Goal: Navigation & Orientation: Go to known website

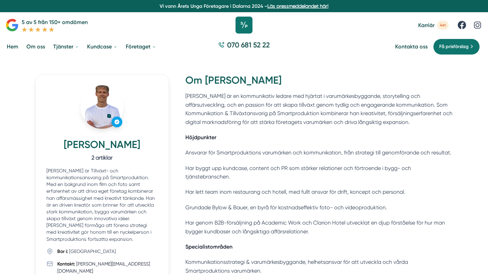
click at [243, 26] on icon at bounding box center [243, 25] width 17 height 17
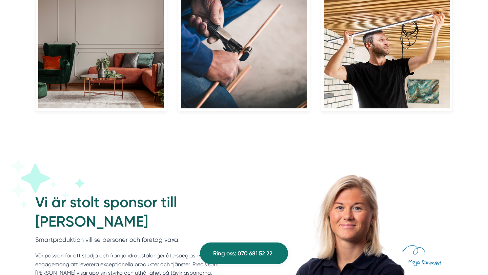
scroll to position [1685, 0]
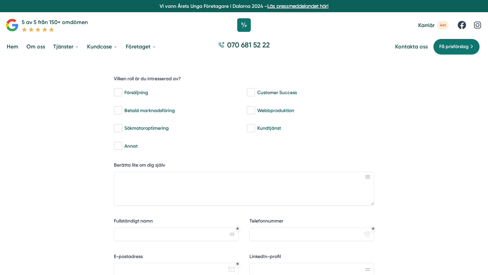
click at [18, 48] on link "Hem" at bounding box center [12, 46] width 14 height 17
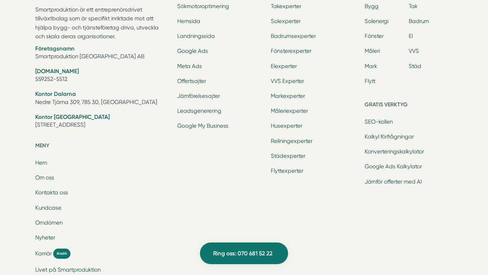
scroll to position [2133, 0]
